Goal: Transaction & Acquisition: Purchase product/service

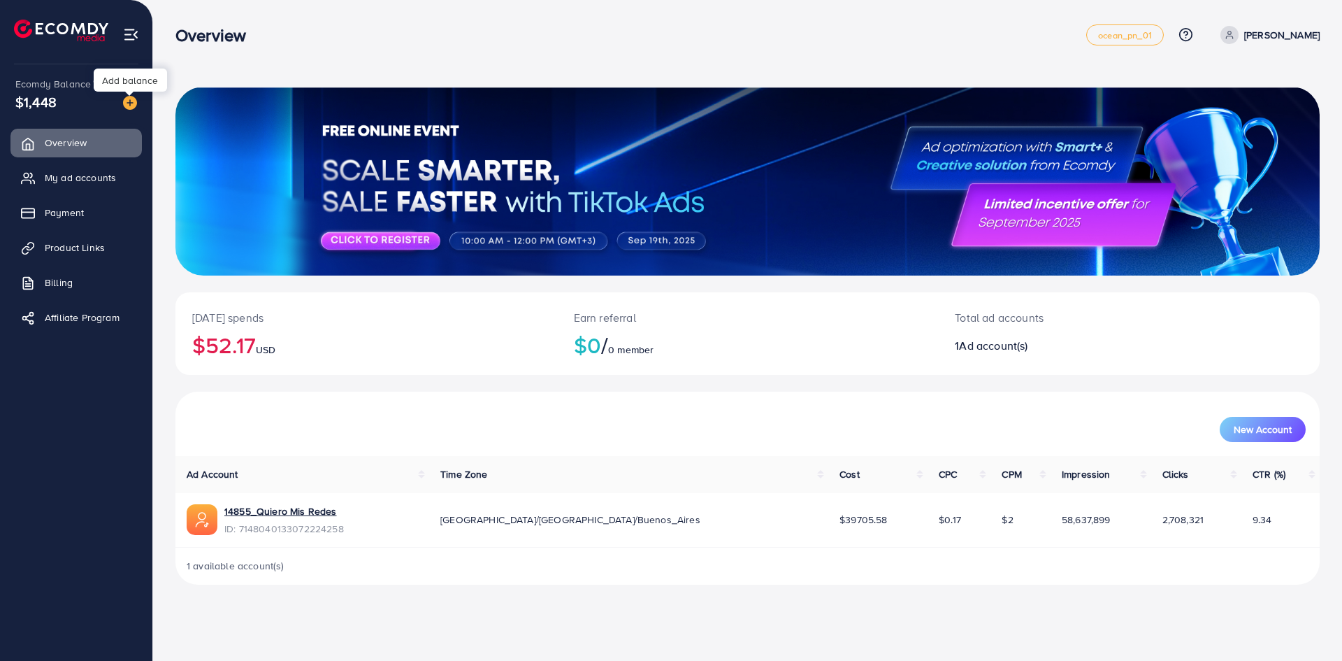
click at [134, 103] on img at bounding box center [130, 103] width 14 height 14
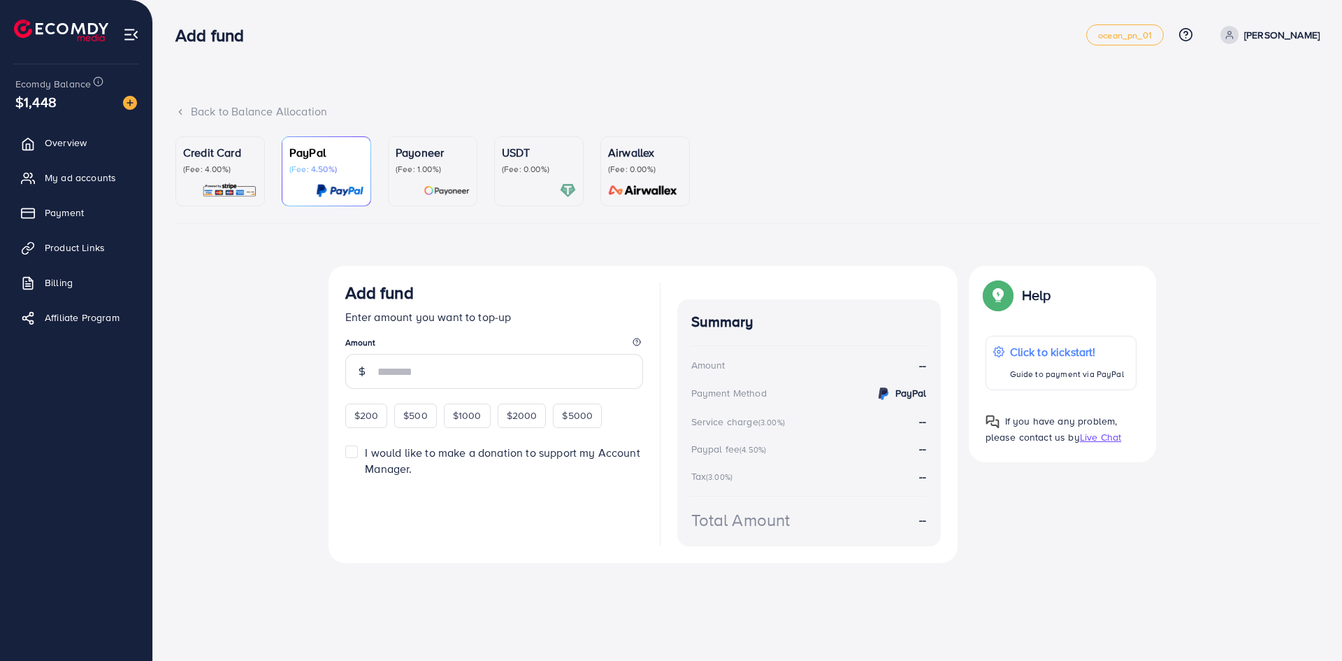
click at [537, 175] on p "(Fee: 0.00%)" at bounding box center [539, 169] width 74 height 11
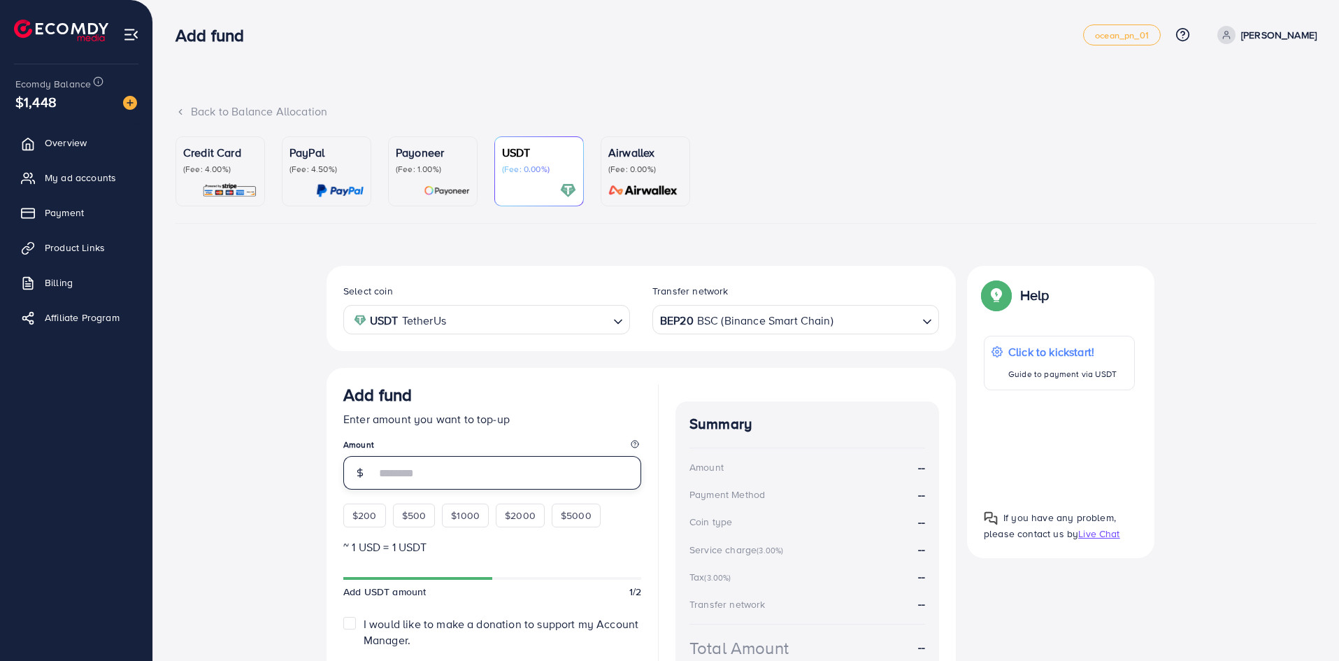
click at [418, 468] on input "number" at bounding box center [508, 473] width 266 height 34
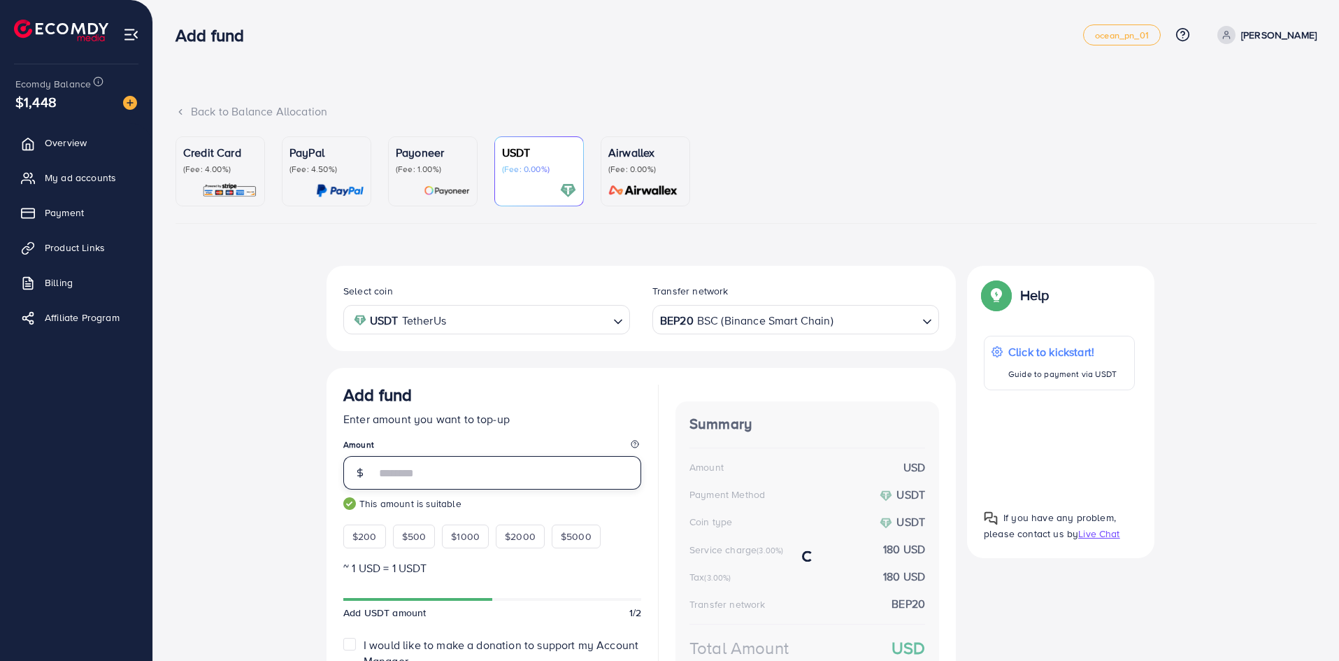
type input "****"
click at [315, 401] on div "Select coin USDT TetherUs Loading... Transfer network BEP20 BSC (Binance Smart …" at bounding box center [745, 503] width 1141 height 475
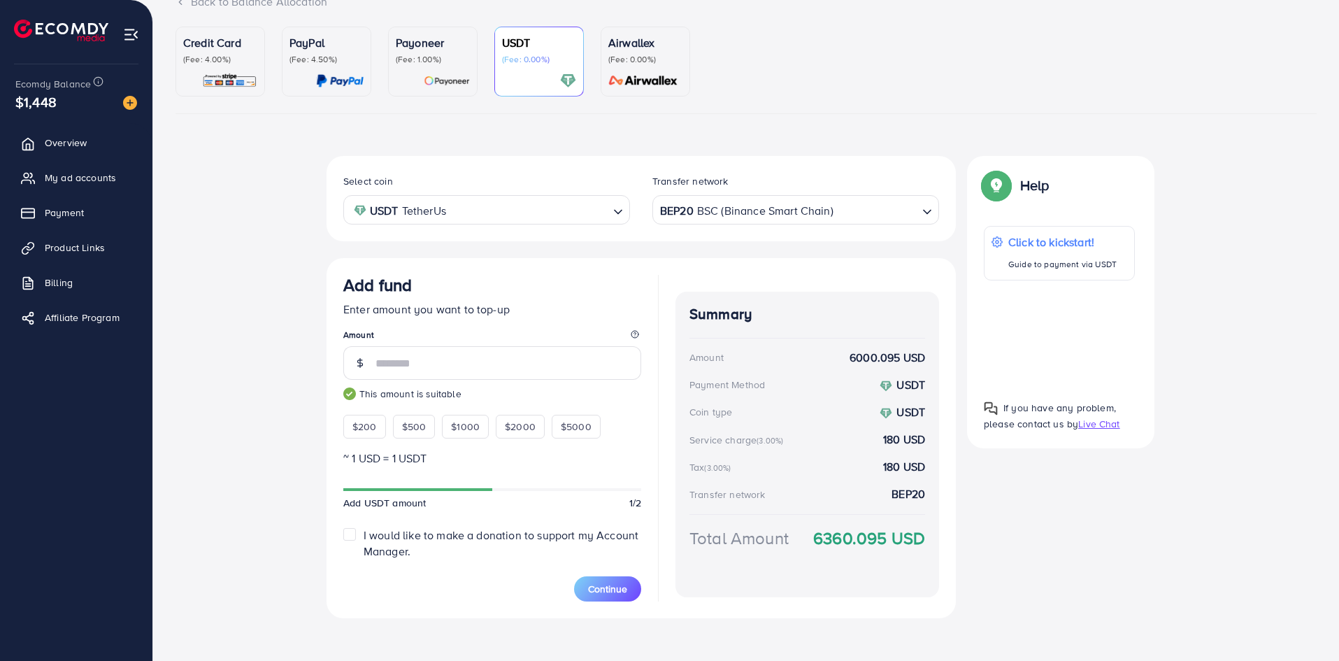
scroll to position [117, 0]
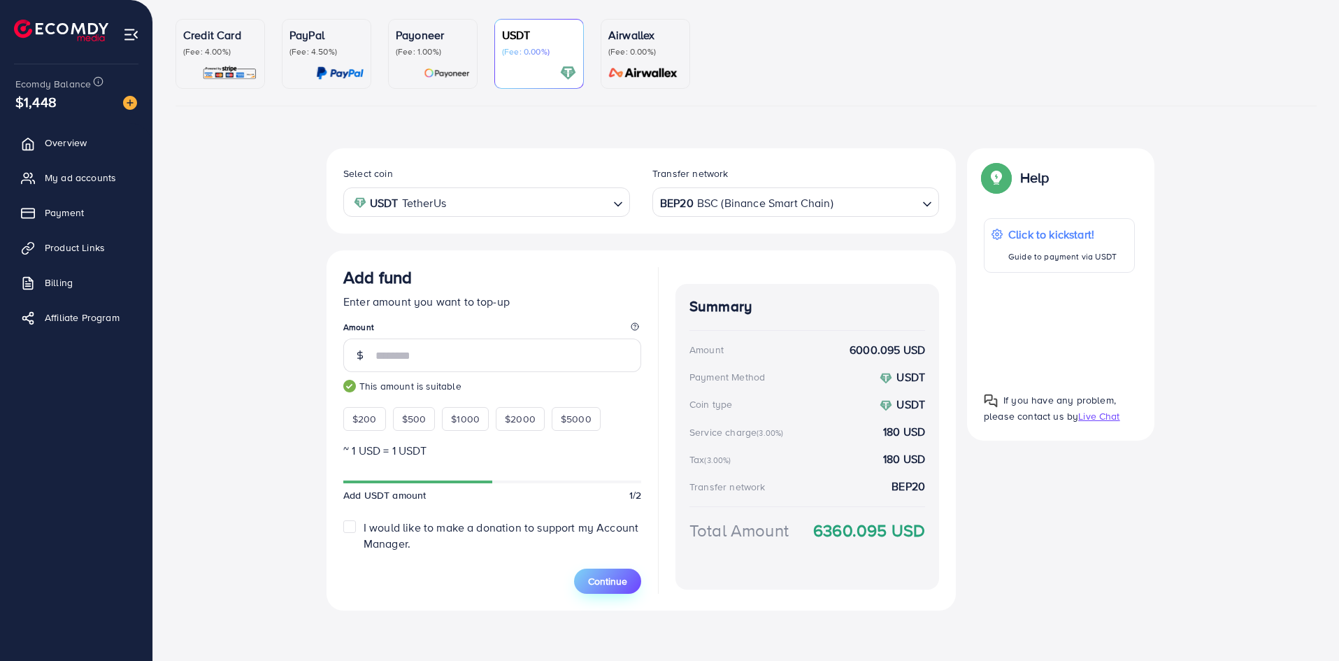
click at [634, 579] on button "Continue" at bounding box center [607, 580] width 67 height 25
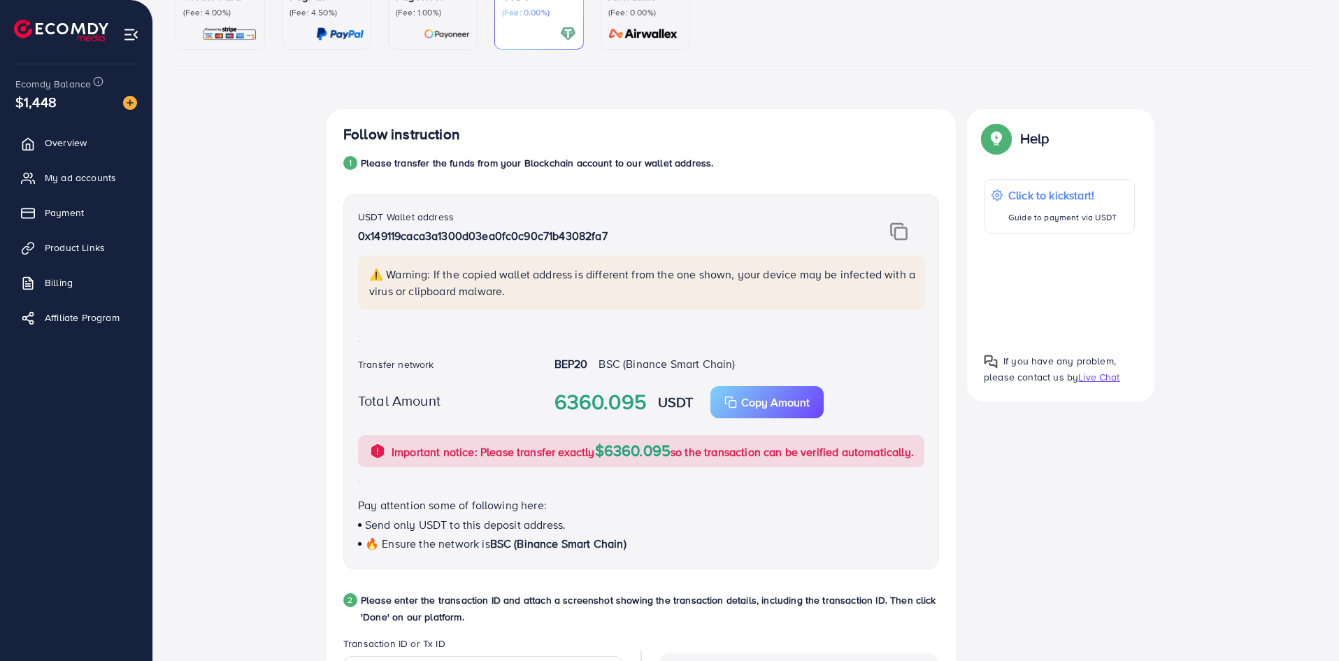
scroll to position [187, 0]
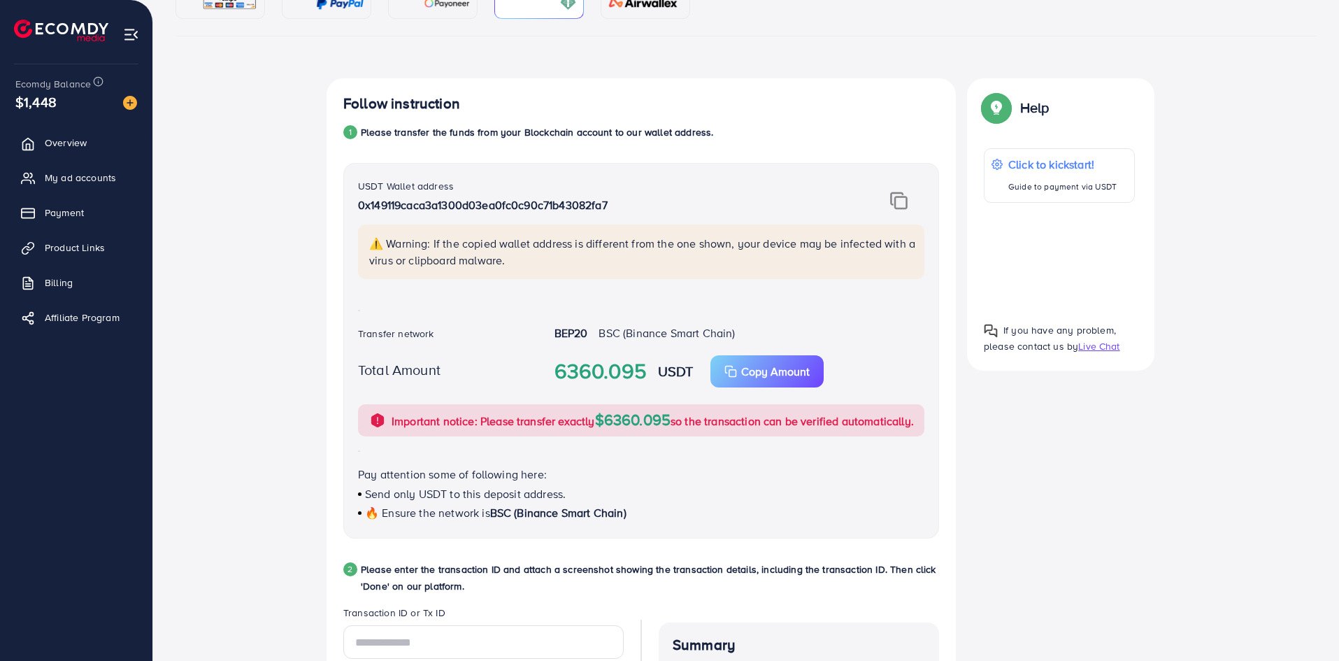
click at [895, 196] on img at bounding box center [898, 201] width 17 height 18
drag, startPoint x: 554, startPoint y: 367, endPoint x: 700, endPoint y: 371, distance: 146.8
click at [700, 371] on div "6360.095 USDT Copy Amount Copy" at bounding box center [739, 371] width 392 height 32
copy div "6360.095 USDT"
click at [308, 318] on div "Follow instruction 1 Please transfer the funds from your Blockchain account to …" at bounding box center [745, 516] width 1141 height 877
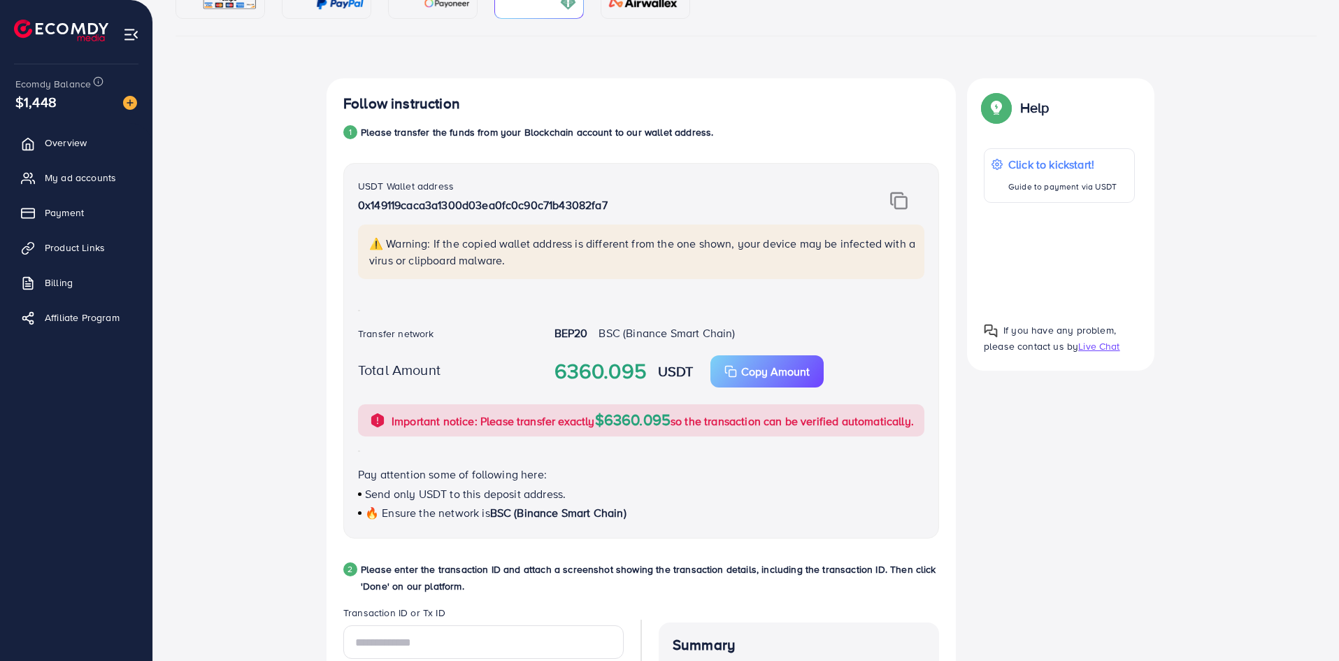
drag, startPoint x: 383, startPoint y: 334, endPoint x: 763, endPoint y: 335, distance: 380.2
click at [763, 335] on div "Transfer network BEP20 BSC (Binance Smart Chain)" at bounding box center [641, 334] width 589 height 19
copy div "Transfer network BEP20 BSC (Binance Smart Chain)"
click at [298, 388] on div "Follow instruction 1 Please transfer the funds from your Blockchain account to …" at bounding box center [745, 516] width 1141 height 877
